Goal: Transaction & Acquisition: Purchase product/service

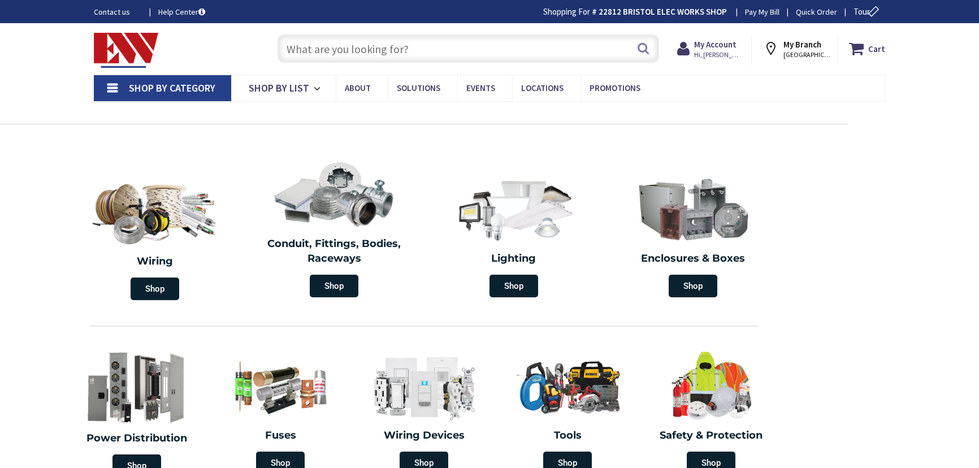
type input "[PERSON_NAME][GEOGRAPHIC_DATA], [GEOGRAPHIC_DATA]"
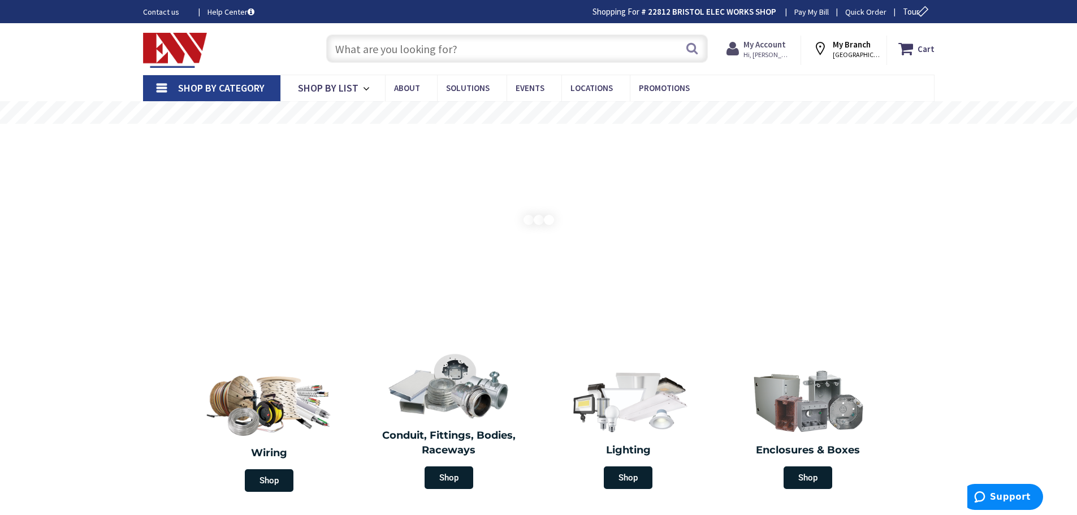
click at [774, 50] on span "Hi, [PERSON_NAME]" at bounding box center [768, 54] width 48 height 9
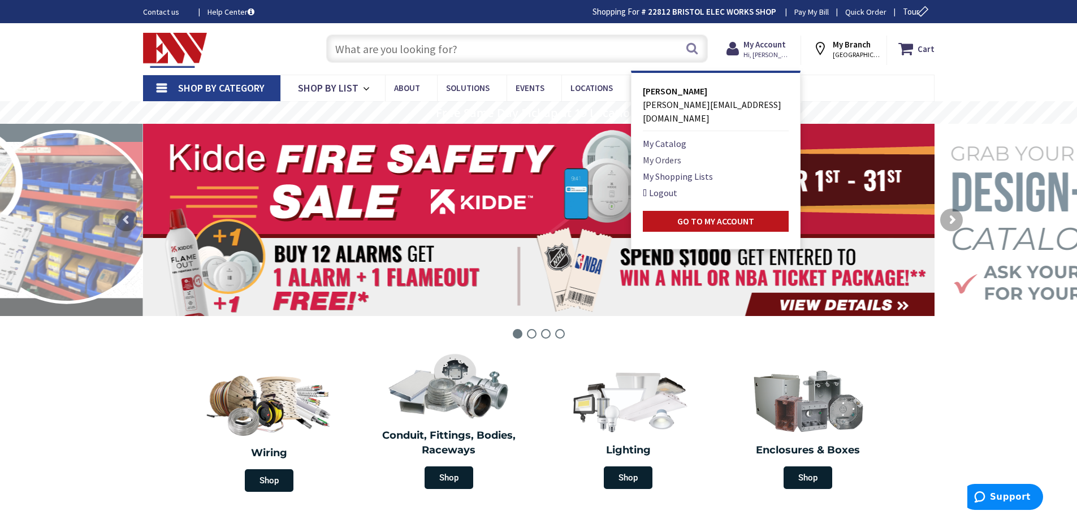
click at [654, 153] on link "My Orders" at bounding box center [662, 160] width 38 height 14
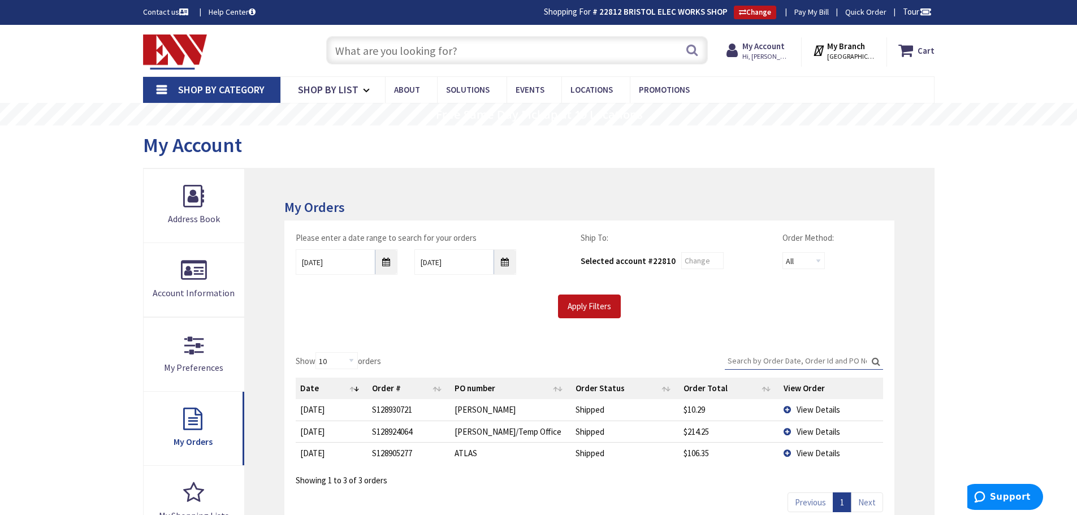
click at [789, 430] on td "View Details" at bounding box center [830, 431] width 103 height 21
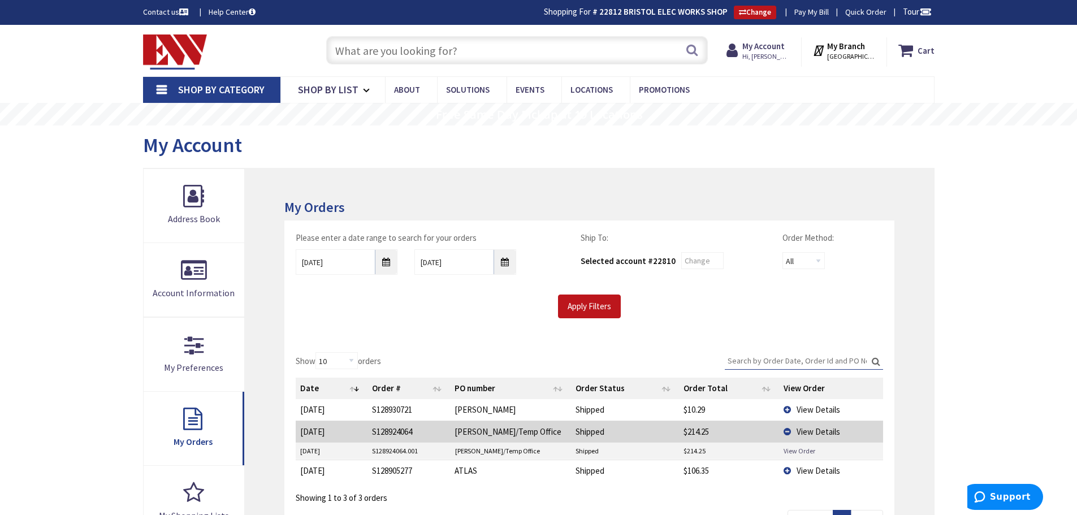
click at [794, 451] on link "View Order" at bounding box center [800, 451] width 32 height 10
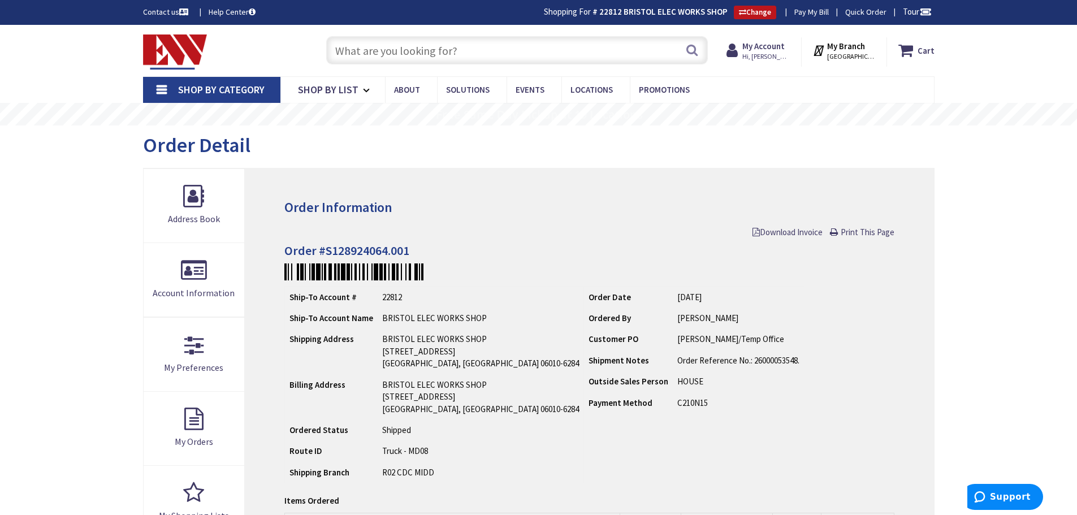
click at [353, 44] on input "text" at bounding box center [517, 50] width 382 height 28
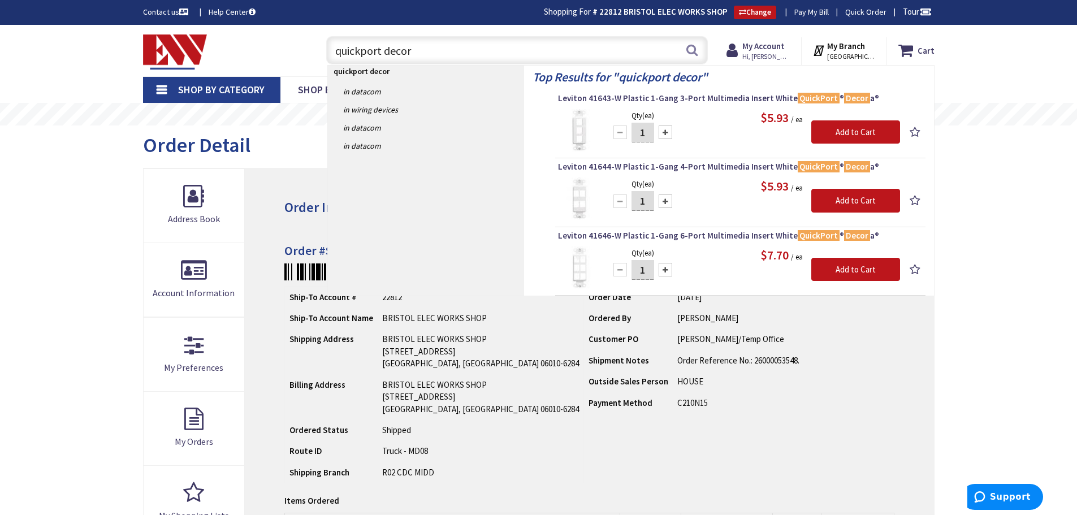
drag, startPoint x: 416, startPoint y: 55, endPoint x: 283, endPoint y: 66, distance: 133.8
click at [283, 66] on div "Toggle Nav quickport decor quickport decor Search Cart My Cart Close" at bounding box center [539, 51] width 809 height 38
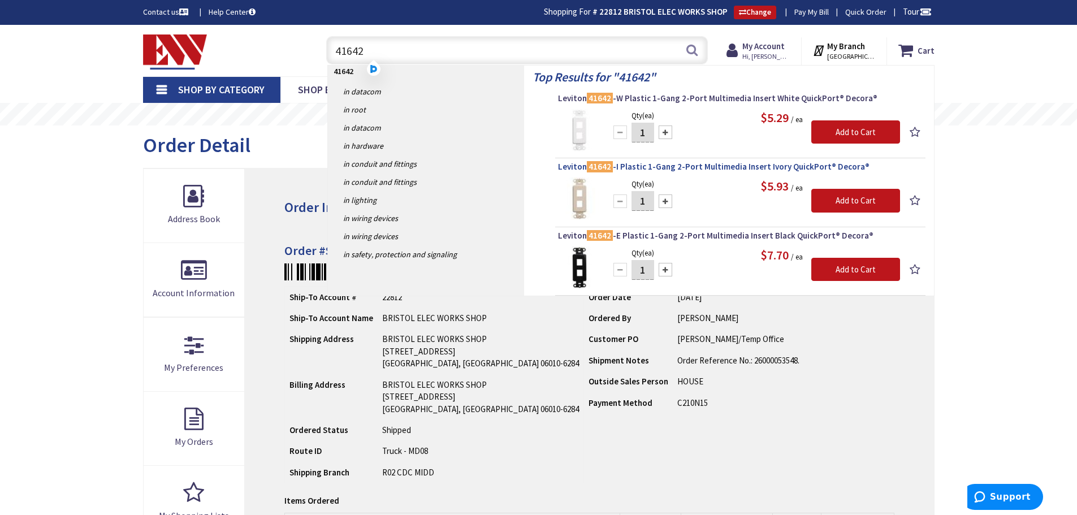
type input "41642"
click at [684, 166] on span "Leviton 41642 -I Plastic 1-Gang 2-Port Multimedia Insert Ivory QuickPort® Decor…" at bounding box center [740, 166] width 365 height 11
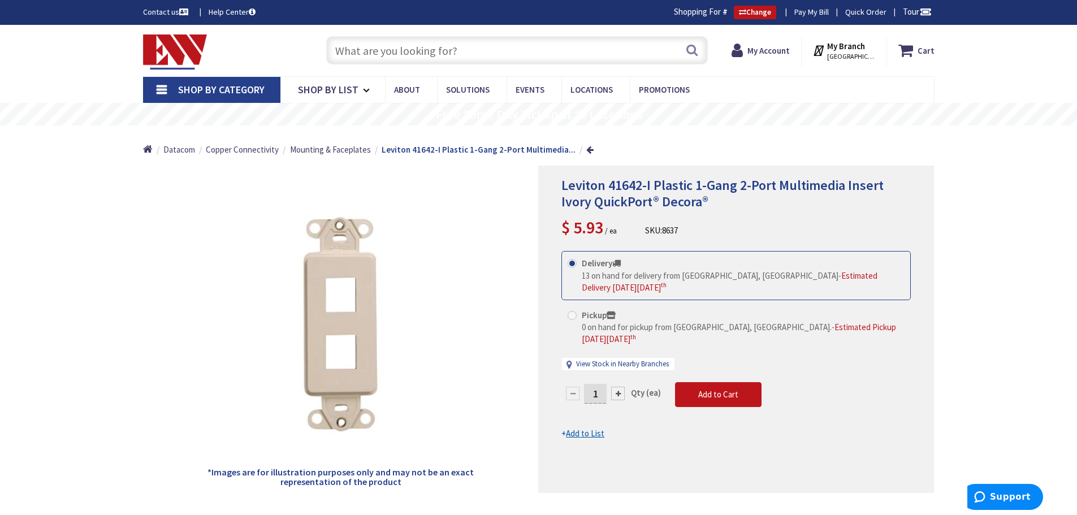
click at [619, 387] on div at bounding box center [618, 394] width 14 height 14
type input "2"
click at [573, 311] on span at bounding box center [572, 315] width 9 height 9
click at [573, 312] on input "Pickup 0 on hand for pickup from Bristol, CT. - Estimated Pickup on Tuesday, Oc…" at bounding box center [574, 315] width 7 height 7
radio input "true"
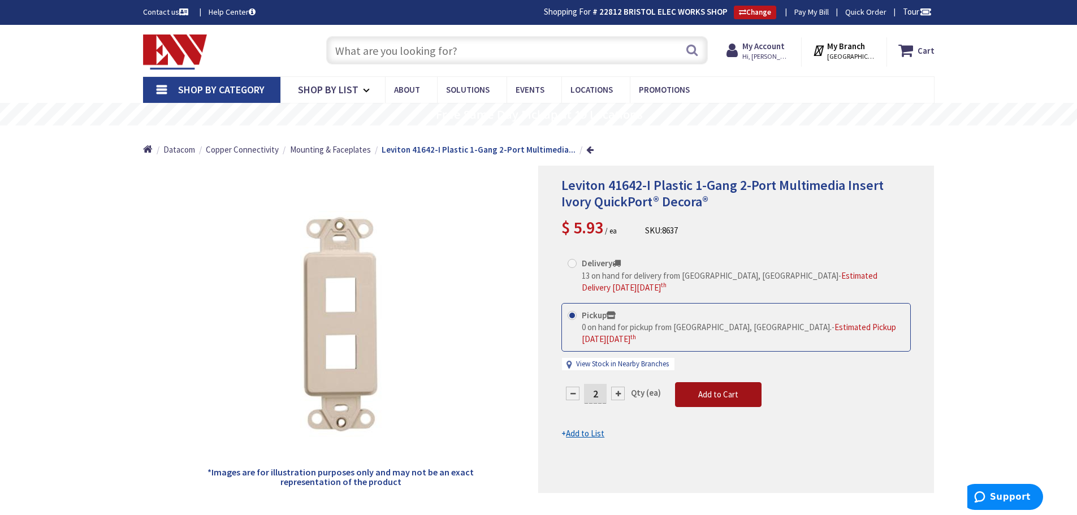
click at [704, 389] on span "Add to Cart" at bounding box center [718, 394] width 40 height 11
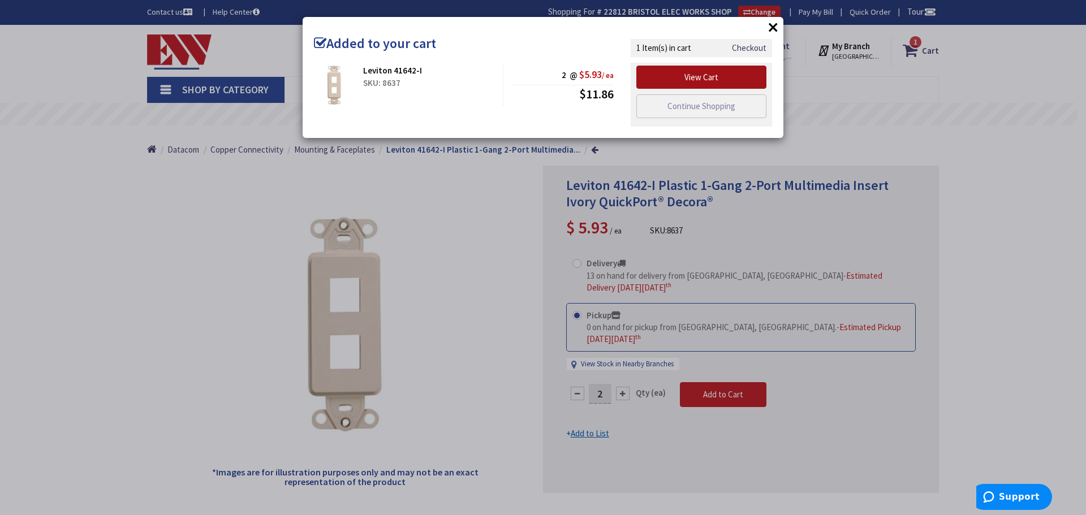
click at [681, 80] on link "View Cart" at bounding box center [701, 78] width 130 height 24
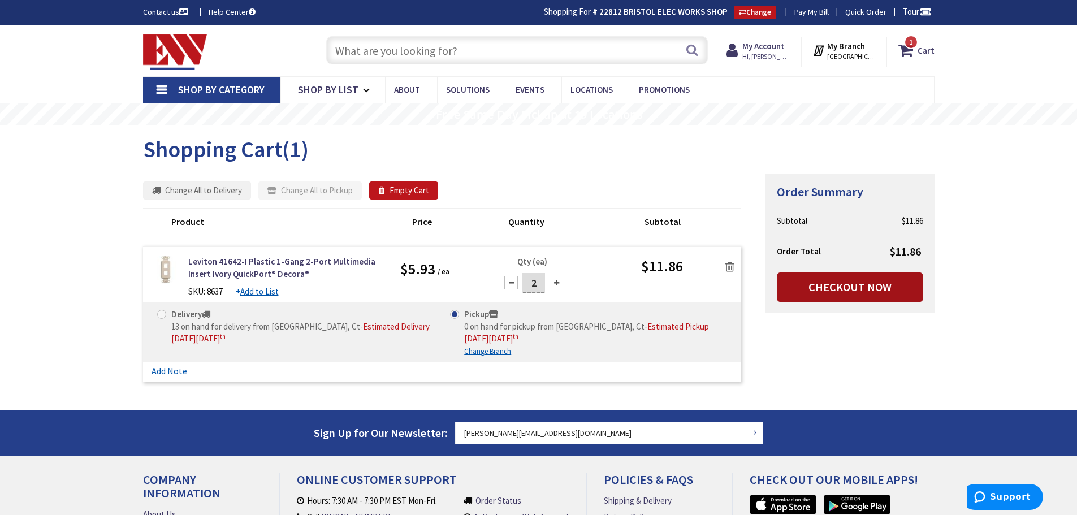
click at [827, 285] on link "Checkout Now" at bounding box center [850, 287] width 146 height 29
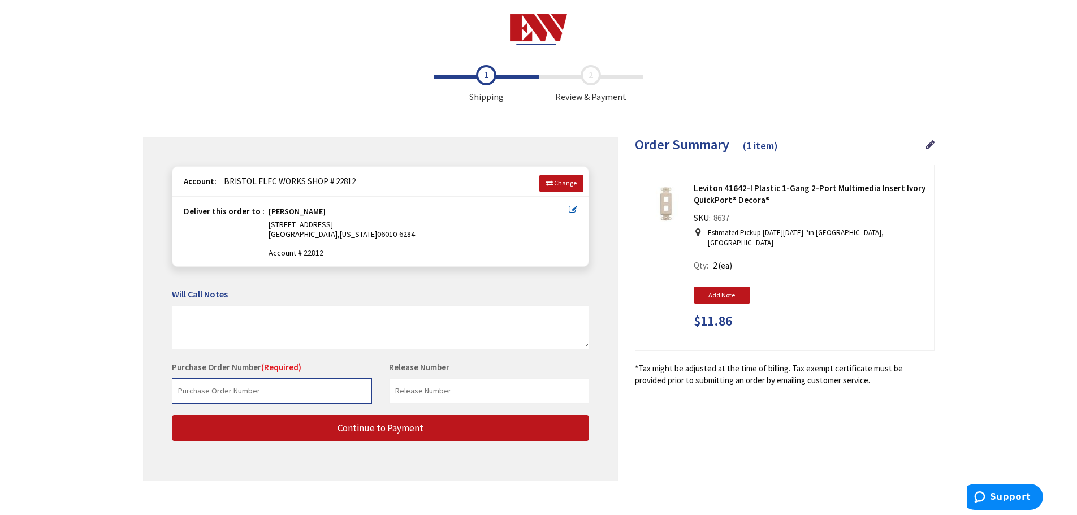
click at [215, 390] on input "text" at bounding box center [272, 390] width 200 height 25
type input "[PERSON_NAME]"
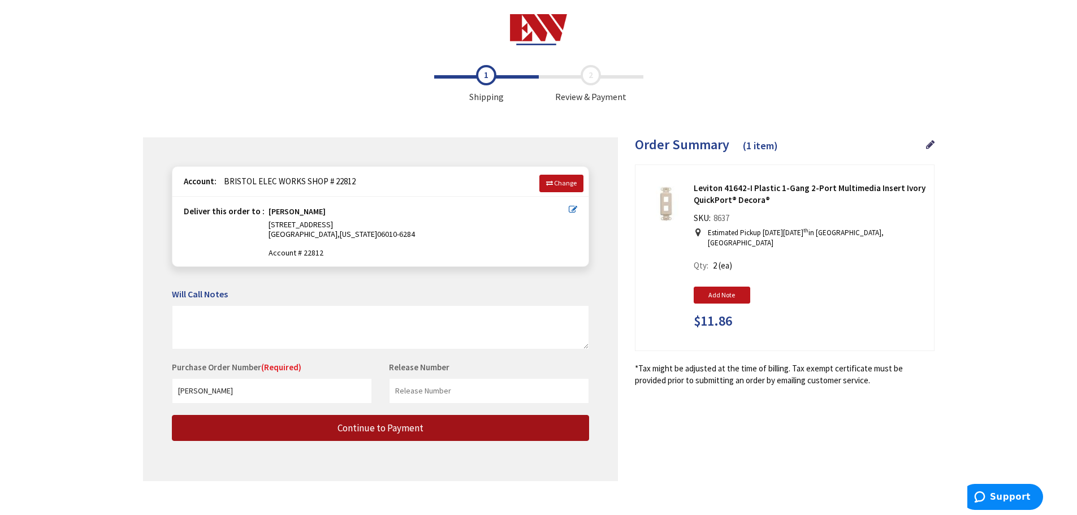
click at [394, 424] on span "Continue to Payment" at bounding box center [381, 428] width 86 height 12
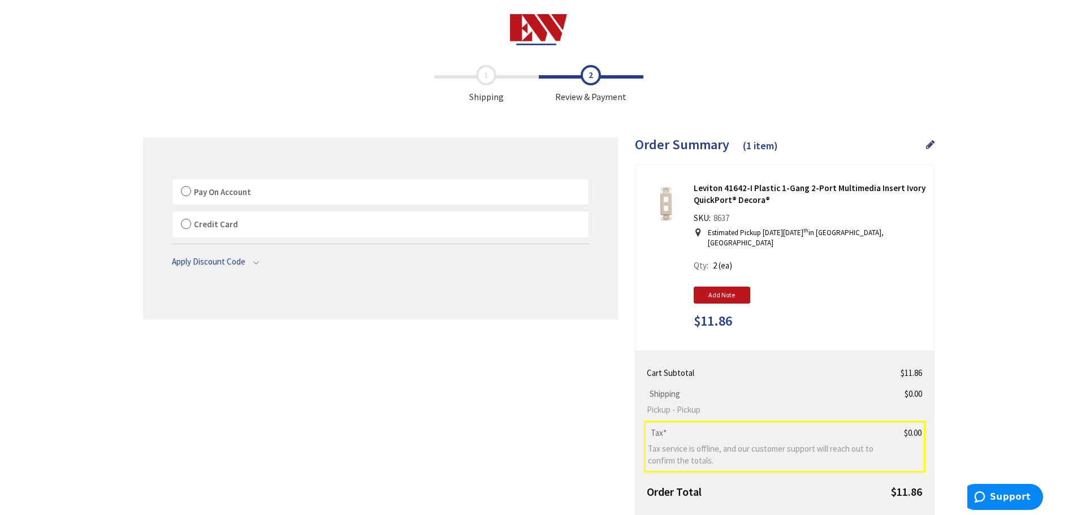
click at [184, 191] on label "Pay On Account" at bounding box center [380, 192] width 416 height 26
click at [172, 182] on input "Pay On Account" at bounding box center [172, 182] width 0 height 0
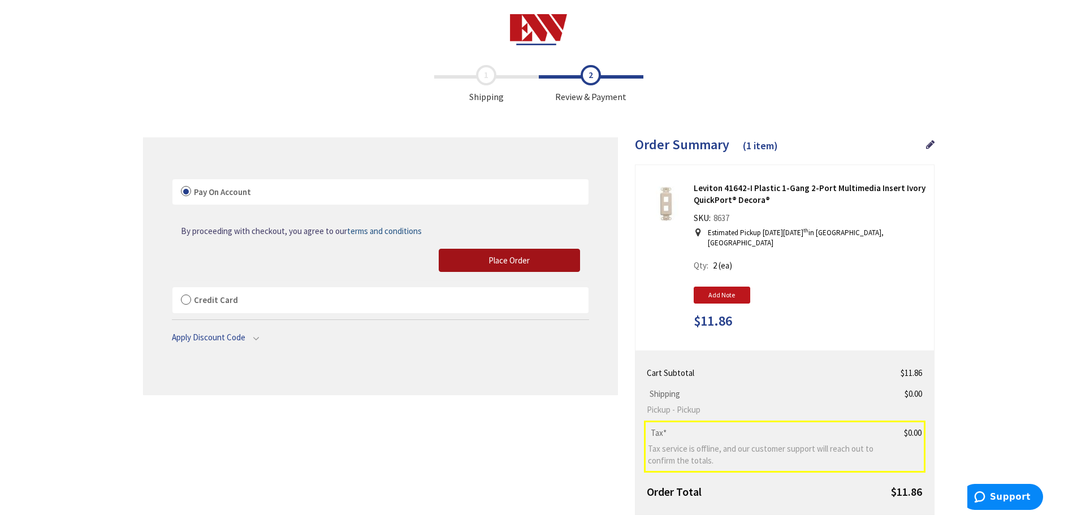
click at [511, 262] on span "Place Order" at bounding box center [509, 260] width 41 height 11
